Goal: Information Seeking & Learning: Learn about a topic

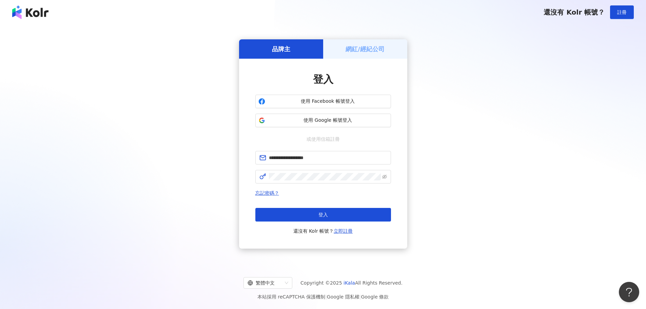
click at [295, 217] on button "登入" at bounding box center [324, 215] width 136 height 14
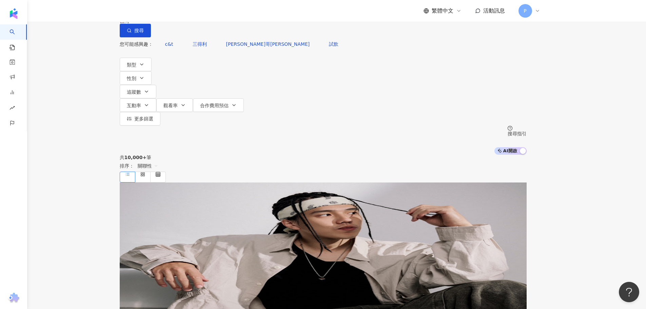
click at [219, 13] on input "search" at bounding box center [191, 6] width 55 height 13
paste input "********"
type input "********"
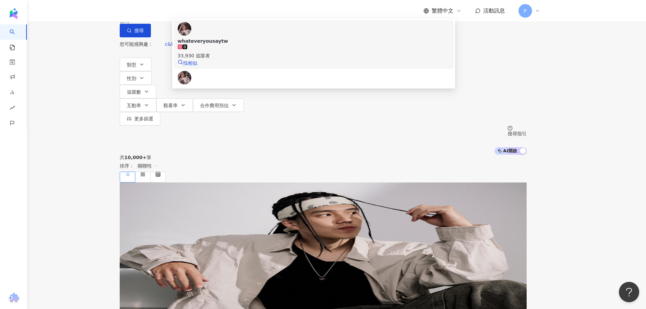
click at [240, 44] on div "whateveryousaytw" at bounding box center [314, 41] width 272 height 7
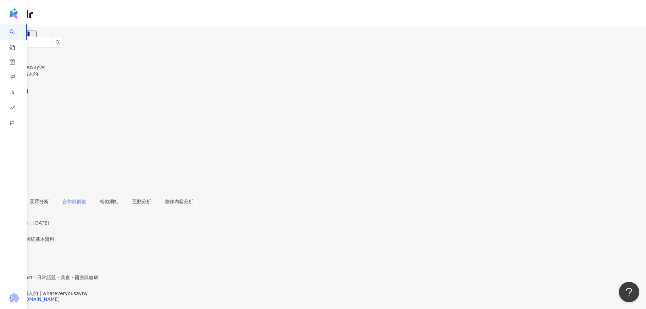
scroll to position [339, 0]
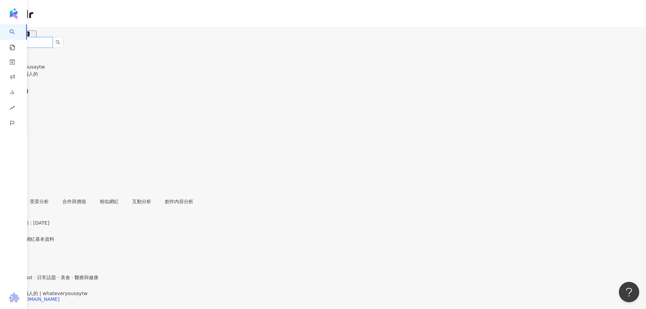
click at [53, 37] on input "search" at bounding box center [26, 42] width 53 height 11
paste input "**********"
type input "**********"
click at [77, 39] on icon "loading" at bounding box center [74, 42] width 6 height 6
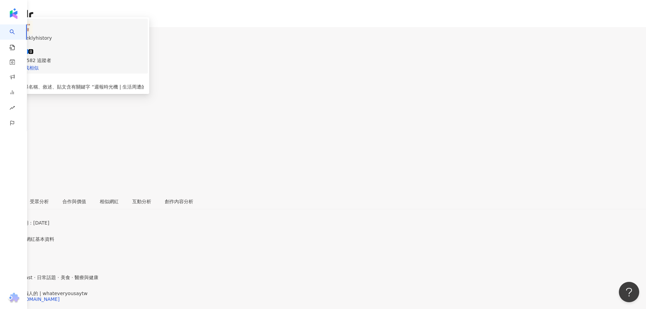
click at [144, 34] on div "weeklyhistory" at bounding box center [81, 37] width 125 height 7
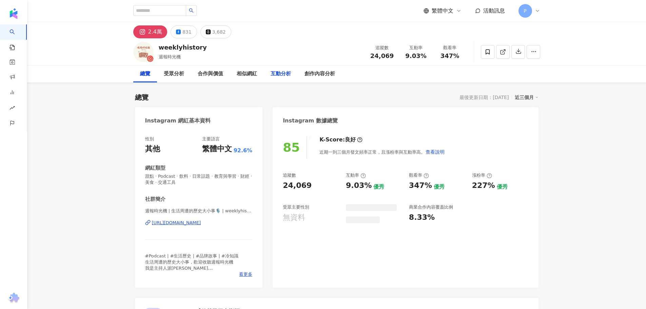
click at [270, 73] on div "互動分析" at bounding box center [281, 73] width 34 height 17
click at [356, 216] on div "無資料" at bounding box center [357, 217] width 22 height 11
click at [524, 97] on div "近三個月" at bounding box center [527, 97] width 24 height 9
click at [534, 126] on link "近六個月" at bounding box center [530, 124] width 19 height 7
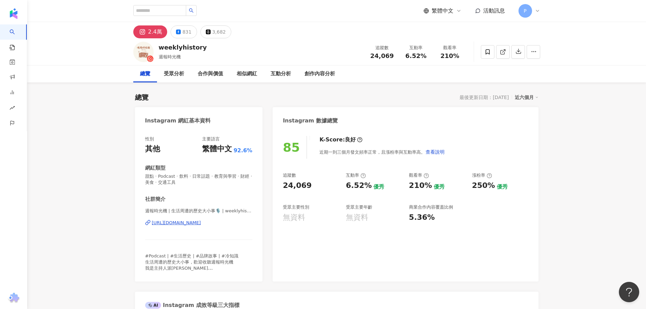
click at [536, 98] on icon at bounding box center [536, 97] width 3 height 3
click at [526, 95] on div "近六個月" at bounding box center [527, 97] width 24 height 9
click at [531, 98] on div "近六個月" at bounding box center [527, 97] width 24 height 9
click at [531, 111] on link "近三個月" at bounding box center [530, 111] width 19 height 7
click at [525, 96] on div "近三個月" at bounding box center [527, 97] width 24 height 9
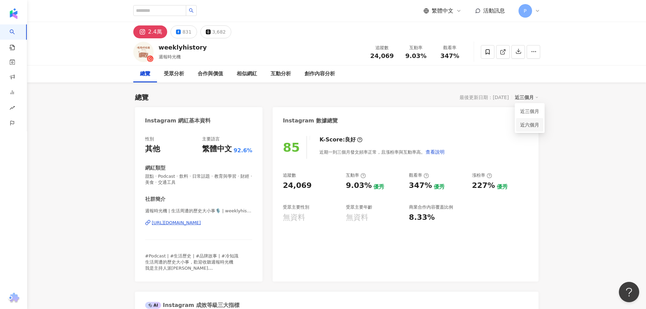
click at [531, 124] on link "近六個月" at bounding box center [530, 124] width 19 height 7
click at [534, 99] on div "近六個月" at bounding box center [527, 97] width 24 height 9
click at [532, 96] on div "近六個月" at bounding box center [527, 97] width 24 height 9
click at [528, 100] on div "近六個月" at bounding box center [527, 97] width 24 height 9
click at [528, 110] on link "近三個月" at bounding box center [530, 111] width 19 height 7
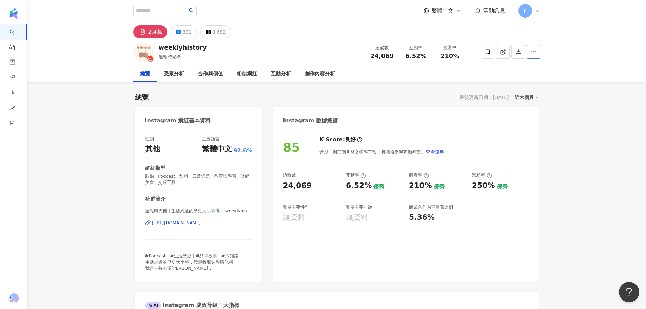
click at [535, 52] on icon "button" at bounding box center [534, 52] width 6 height 6
click at [537, 51] on icon "button" at bounding box center [534, 52] width 6 height 6
click at [538, 8] on div "P" at bounding box center [530, 11] width 22 height 14
click at [538, 9] on icon at bounding box center [537, 10] width 5 height 5
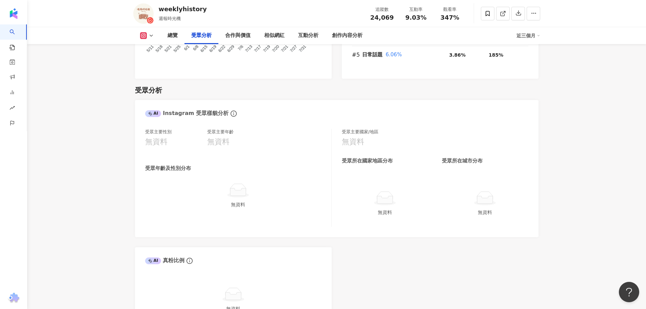
scroll to position [543, 0]
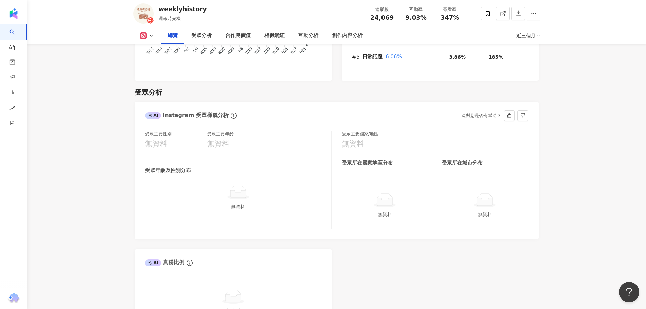
click at [272, 204] on div "無資料" at bounding box center [238, 206] width 181 height 7
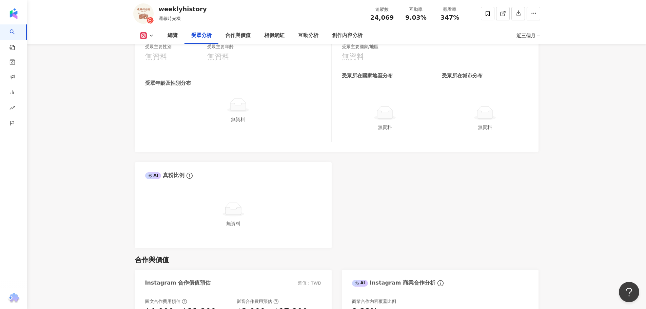
scroll to position [509, 0]
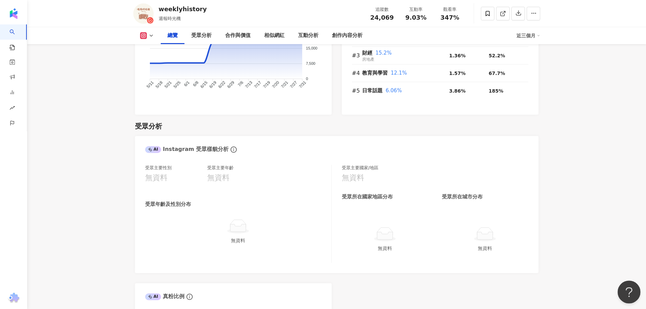
click at [623, 286] on button "Open Beacon popover" at bounding box center [628, 291] width 20 height 20
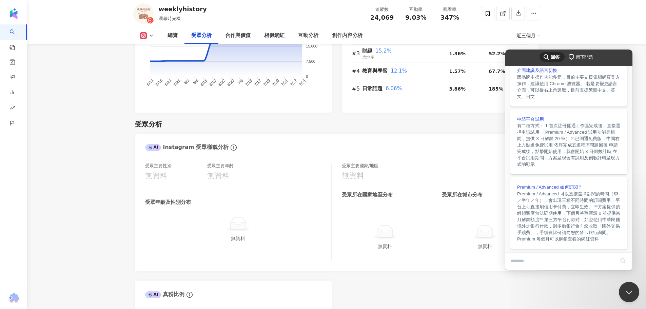
scroll to position [469, 0]
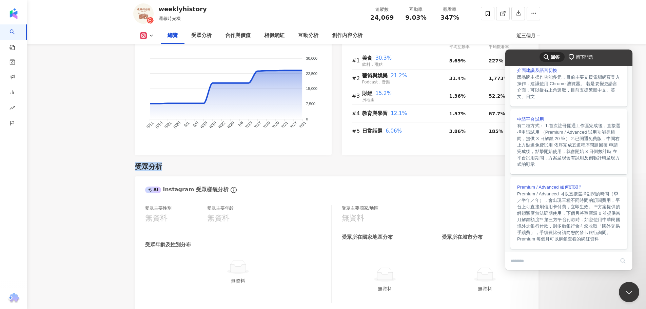
drag, startPoint x: 144, startPoint y: 166, endPoint x: 134, endPoint y: 167, distance: 9.9
copy div "受眾分析"
click at [586, 261] on input "Search Doc articles" at bounding box center [563, 261] width 105 height 14
paste input "****"
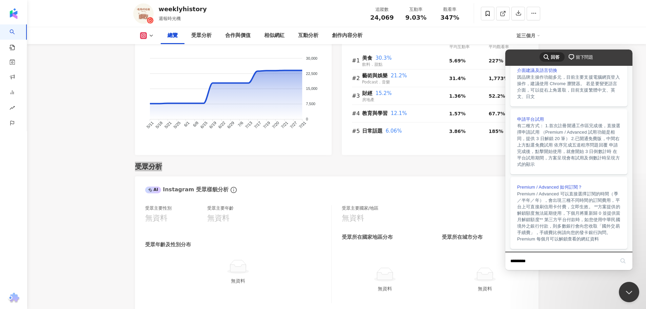
type input "*******"
click button "search" at bounding box center [623, 261] width 11 height 11
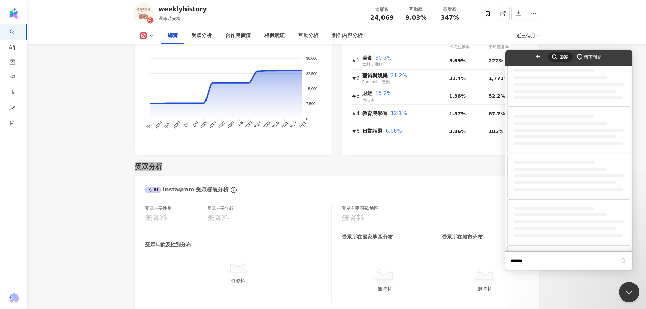
scroll to position [0, 0]
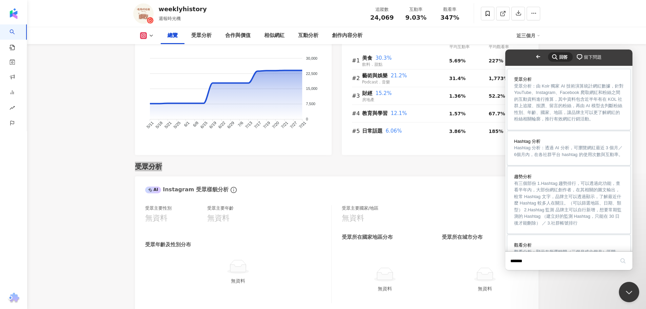
click at [525, 261] on input "*******" at bounding box center [563, 261] width 105 height 14
click at [528, 261] on input "*******" at bounding box center [563, 261] width 105 height 14
click at [538, 261] on input "***" at bounding box center [563, 261] width 105 height 14
type input "***"
click at [618, 256] on button "search" at bounding box center [623, 261] width 11 height 11
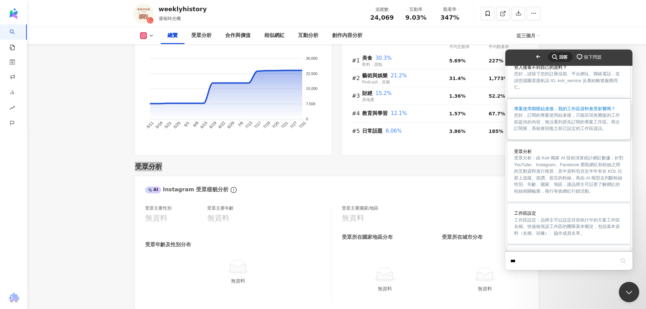
scroll to position [68, 0]
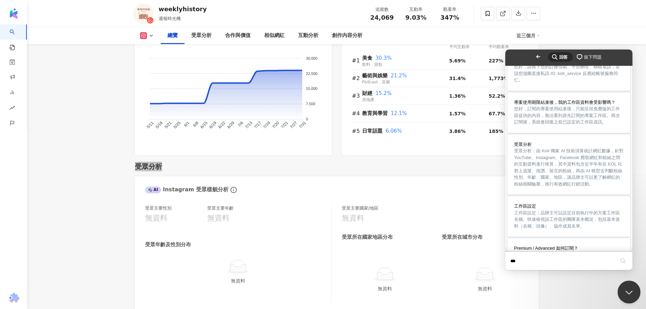
click at [629, 294] on button "Close Beacon popover" at bounding box center [628, 291] width 20 height 20
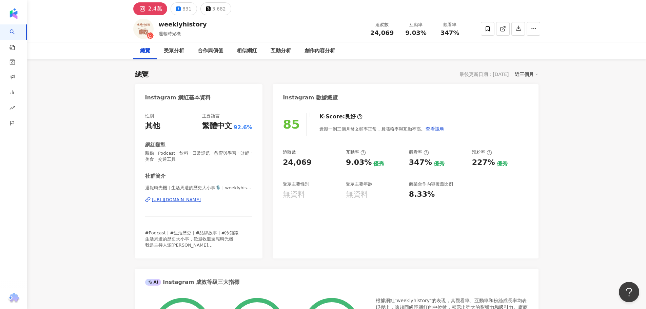
scroll to position [34, 0]
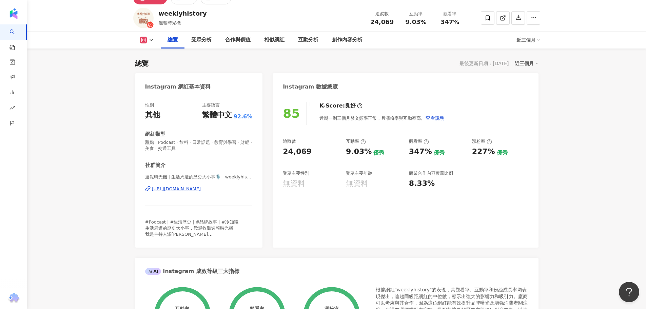
click at [535, 34] on div "總覽 受眾分析 合作與價值 相似網紅 互動分析 創作內容分析 近三個月" at bounding box center [336, 40] width 407 height 17
click at [529, 38] on div "近三個月" at bounding box center [529, 40] width 24 height 11
click at [524, 68] on link "近六個月" at bounding box center [531, 68] width 19 height 7
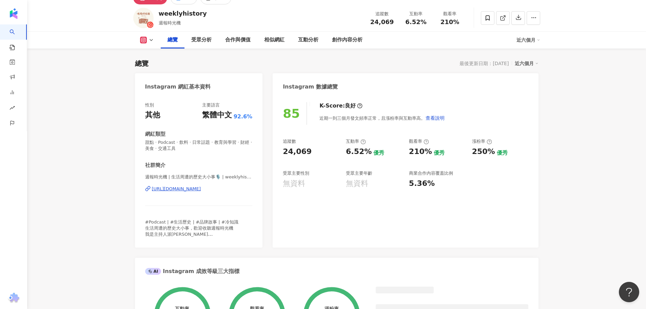
click at [534, 40] on div "近六個月" at bounding box center [529, 40] width 24 height 11
click at [533, 55] on link "近三個月" at bounding box center [531, 54] width 19 height 7
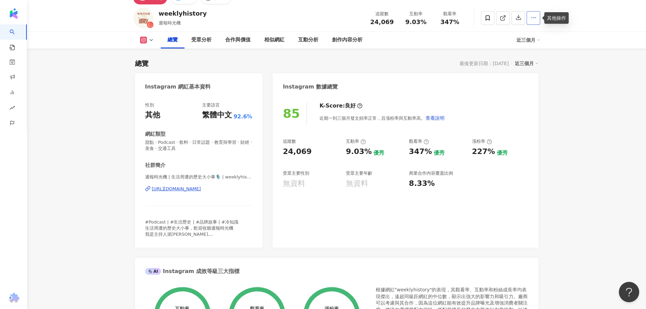
click at [535, 19] on icon "button" at bounding box center [534, 18] width 6 height 6
click at [151, 43] on button at bounding box center [146, 40] width 27 height 7
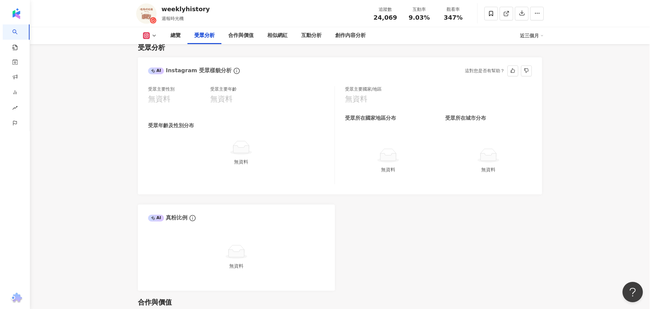
scroll to position [577, 0]
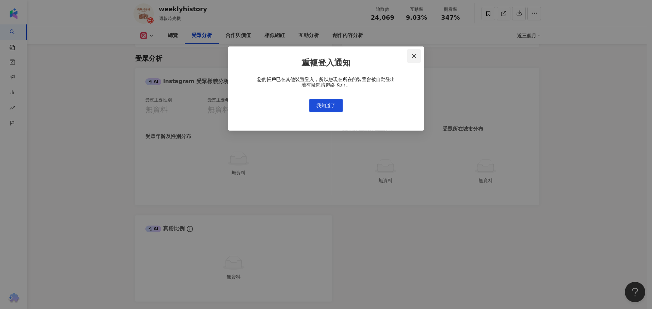
click at [416, 59] on button "Close" at bounding box center [414, 56] width 14 height 14
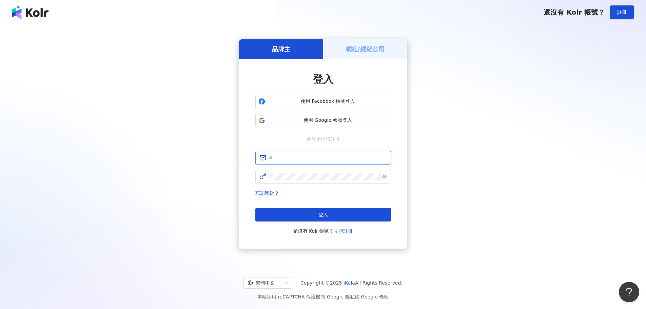
type input "**********"
